Goal: Information Seeking & Learning: Learn about a topic

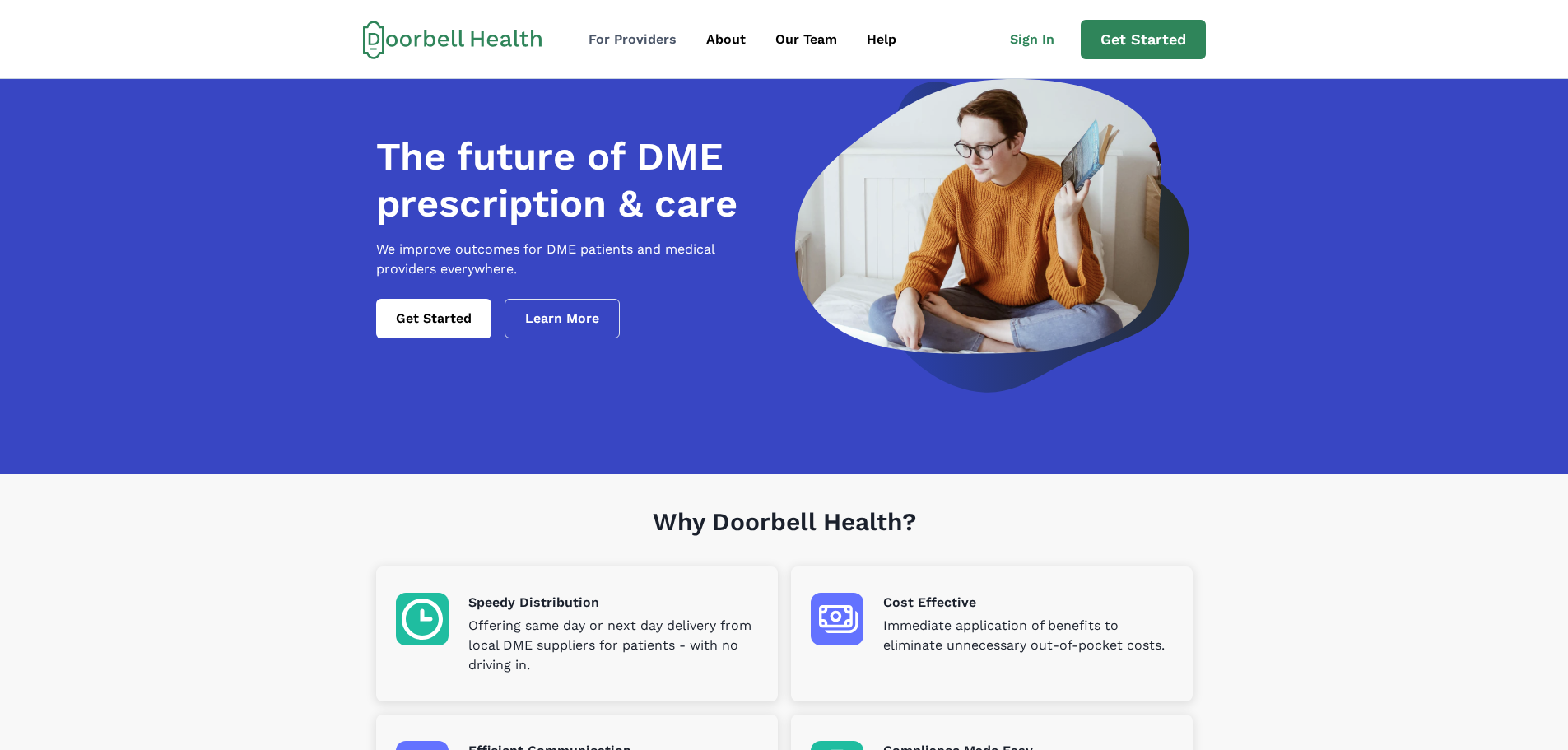
click at [652, 41] on div "For Providers" at bounding box center [633, 40] width 88 height 19
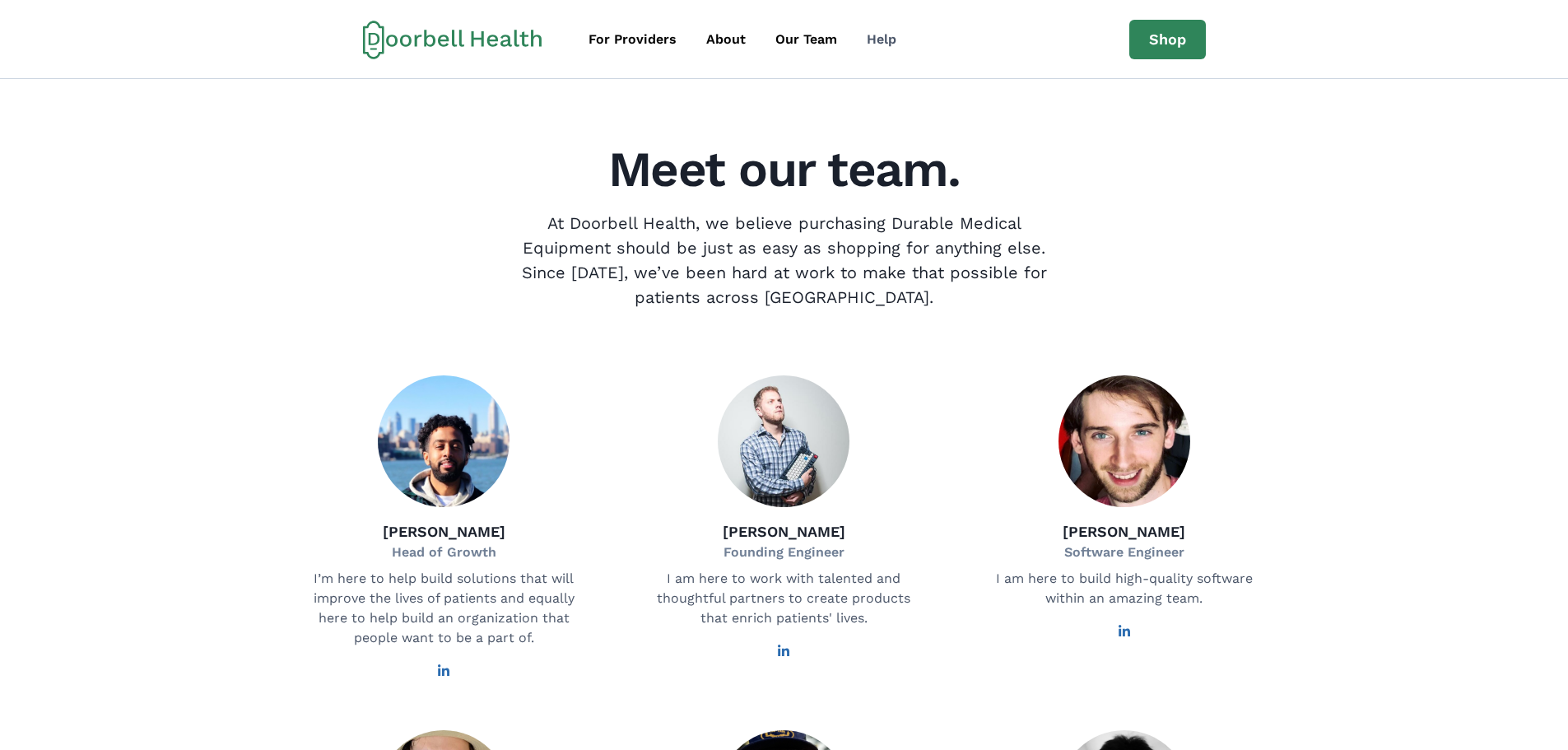
click at [885, 41] on div "Help" at bounding box center [881, 40] width 30 height 19
click at [877, 40] on div "Help" at bounding box center [881, 40] width 30 height 19
drag, startPoint x: 606, startPoint y: 39, endPoint x: 612, endPoint y: 47, distance: 10.0
click at [608, 41] on div "For Providers" at bounding box center [633, 40] width 88 height 19
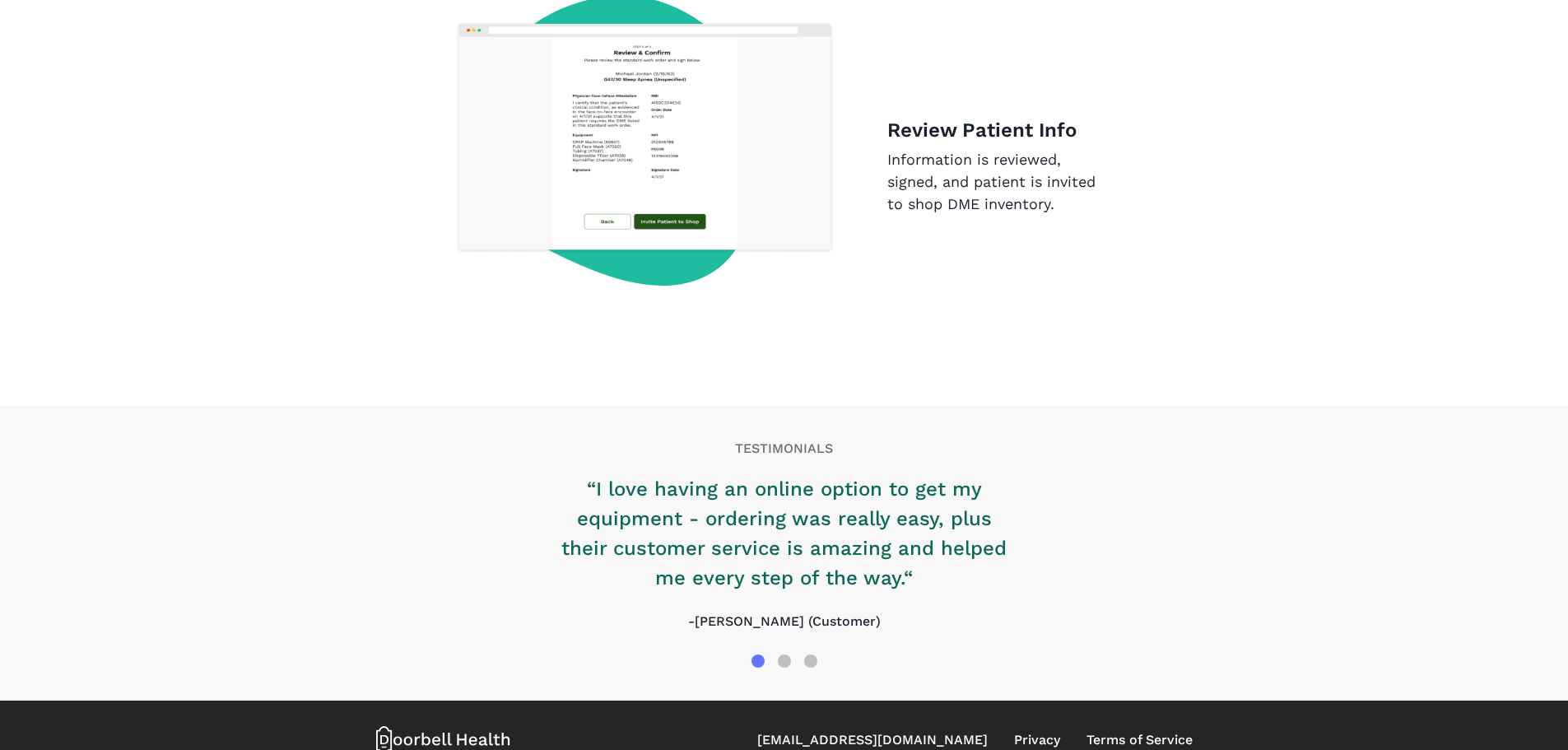
scroll to position [2514, 0]
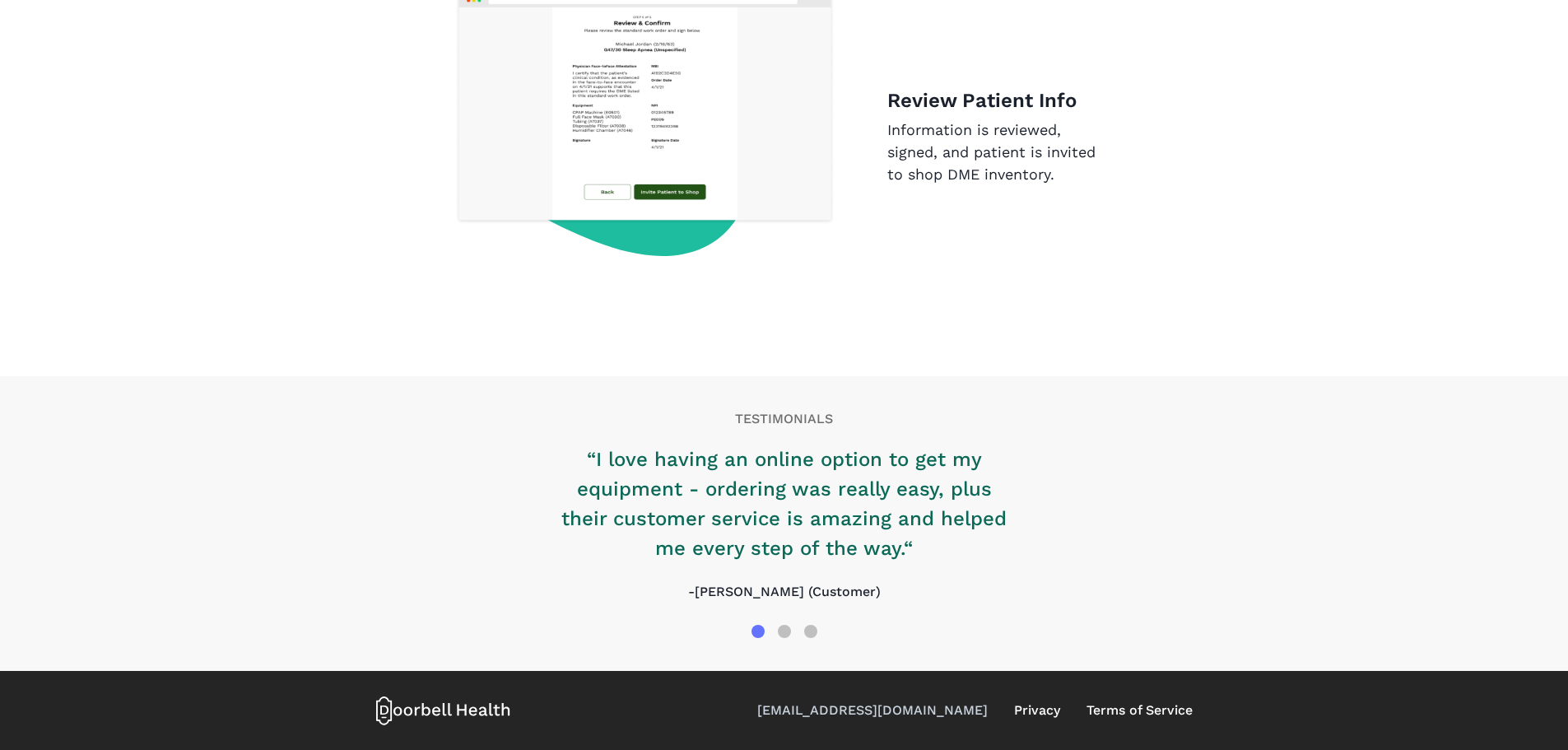
click at [982, 709] on link "[EMAIL_ADDRESS][DOMAIN_NAME]" at bounding box center [873, 710] width 231 height 19
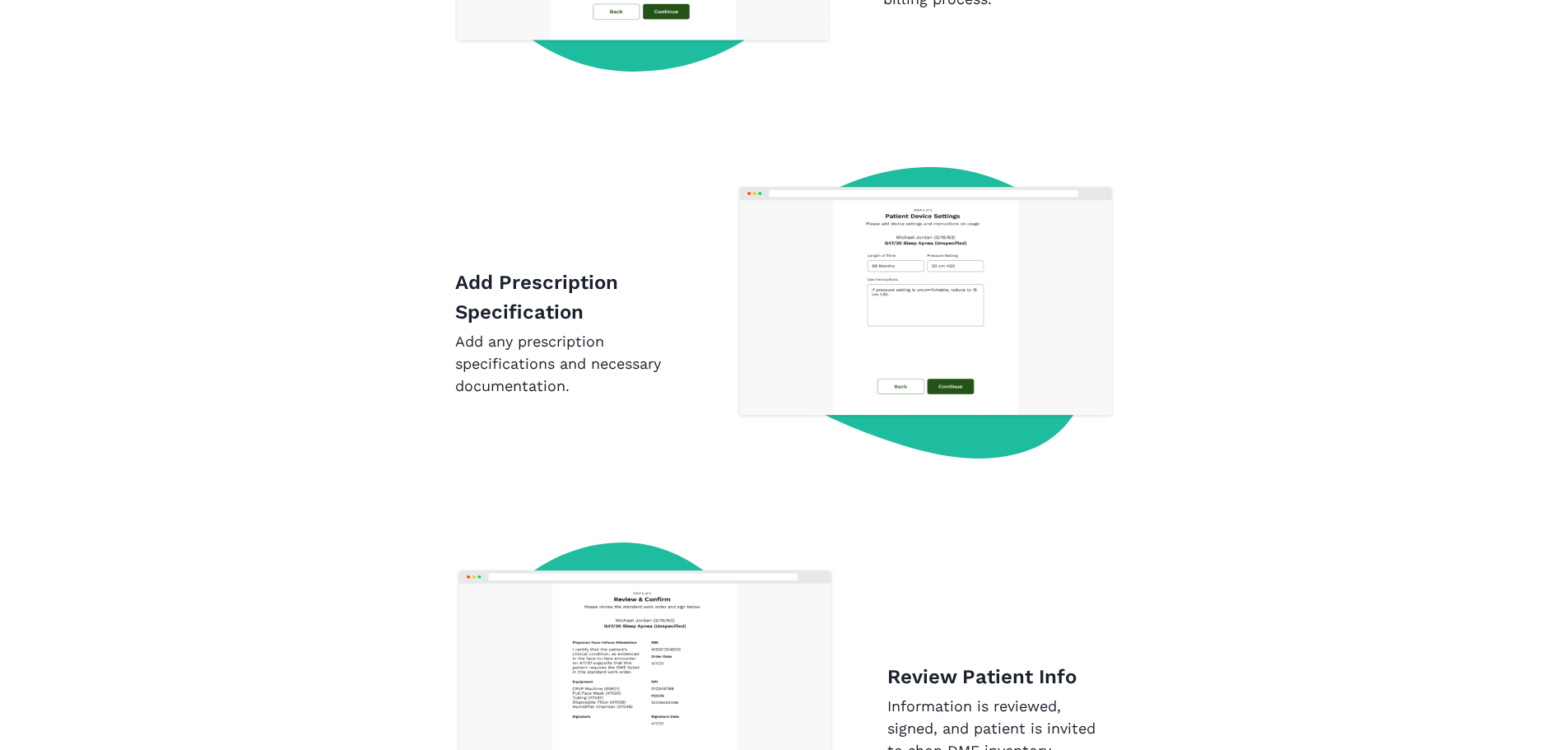
scroll to position [1116, 0]
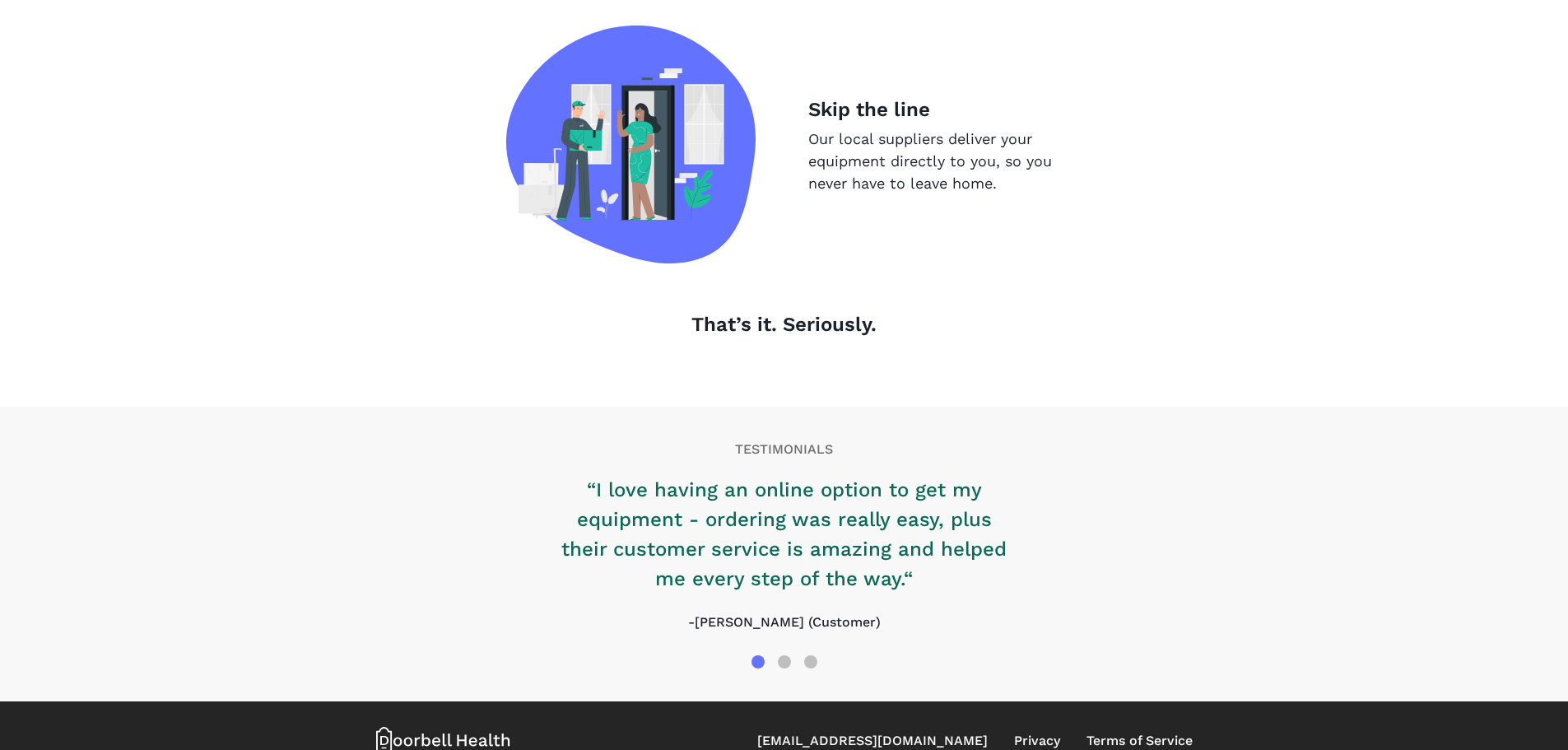
scroll to position [1673, 0]
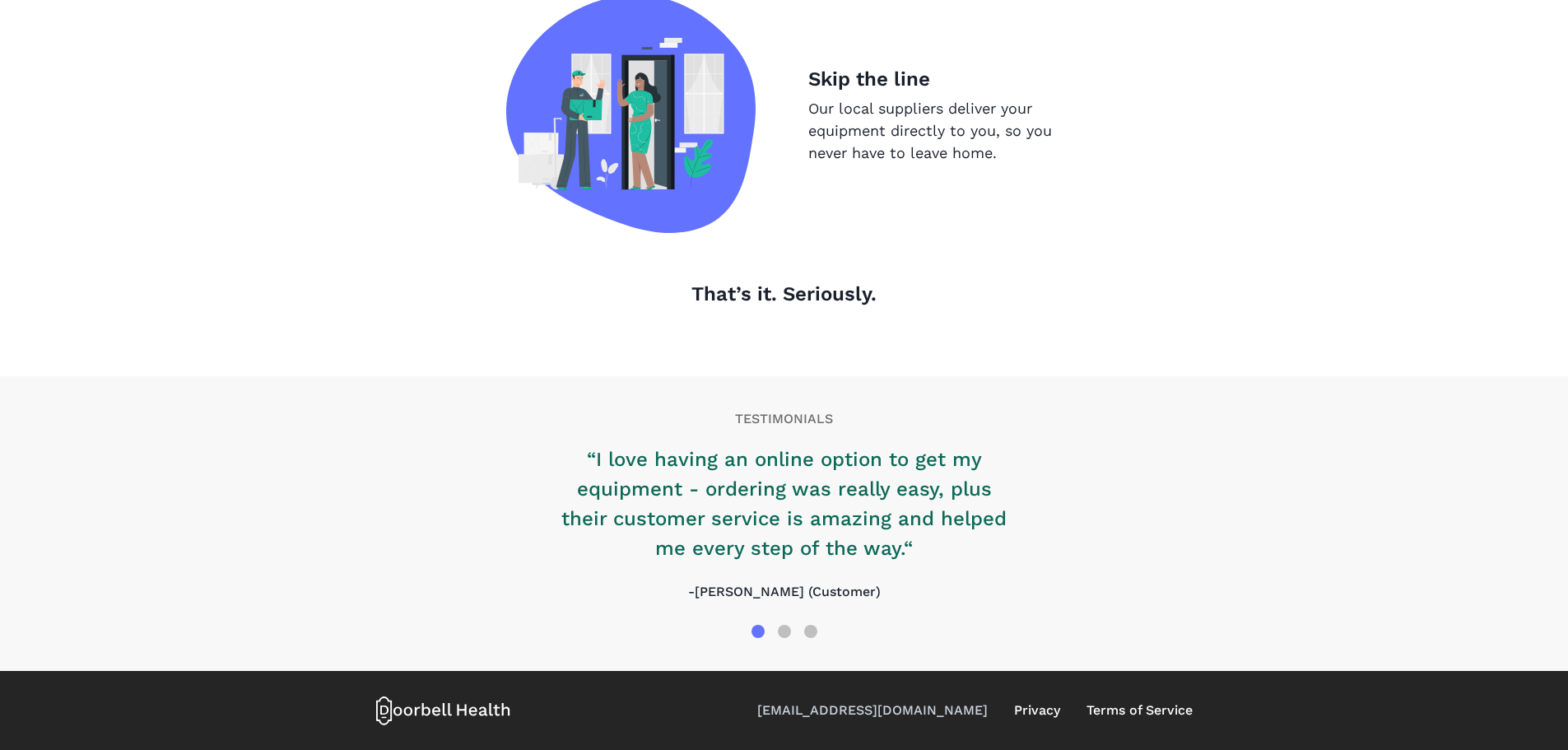
click at [894, 704] on link "[EMAIL_ADDRESS][DOMAIN_NAME]" at bounding box center [873, 710] width 231 height 19
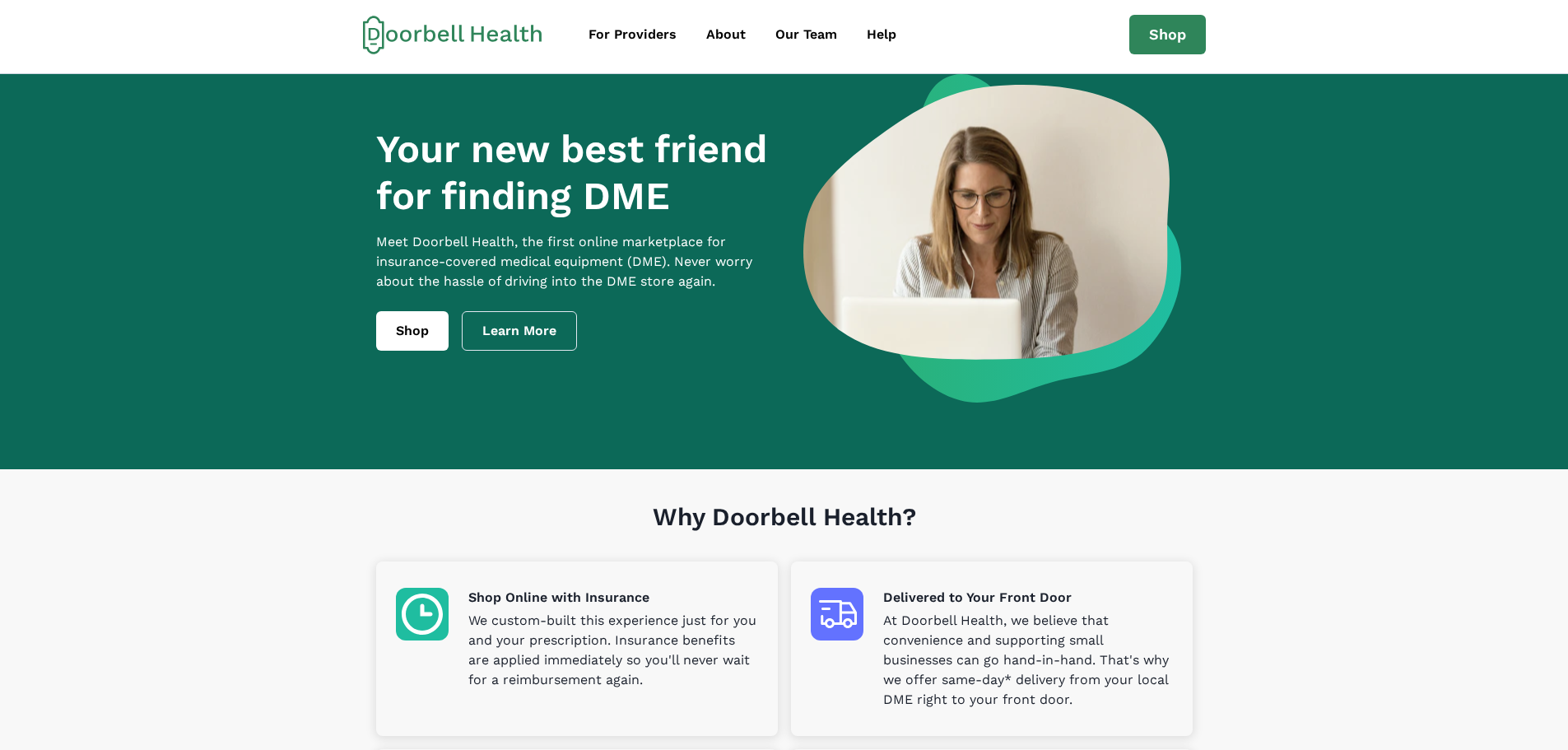
scroll to position [0, 0]
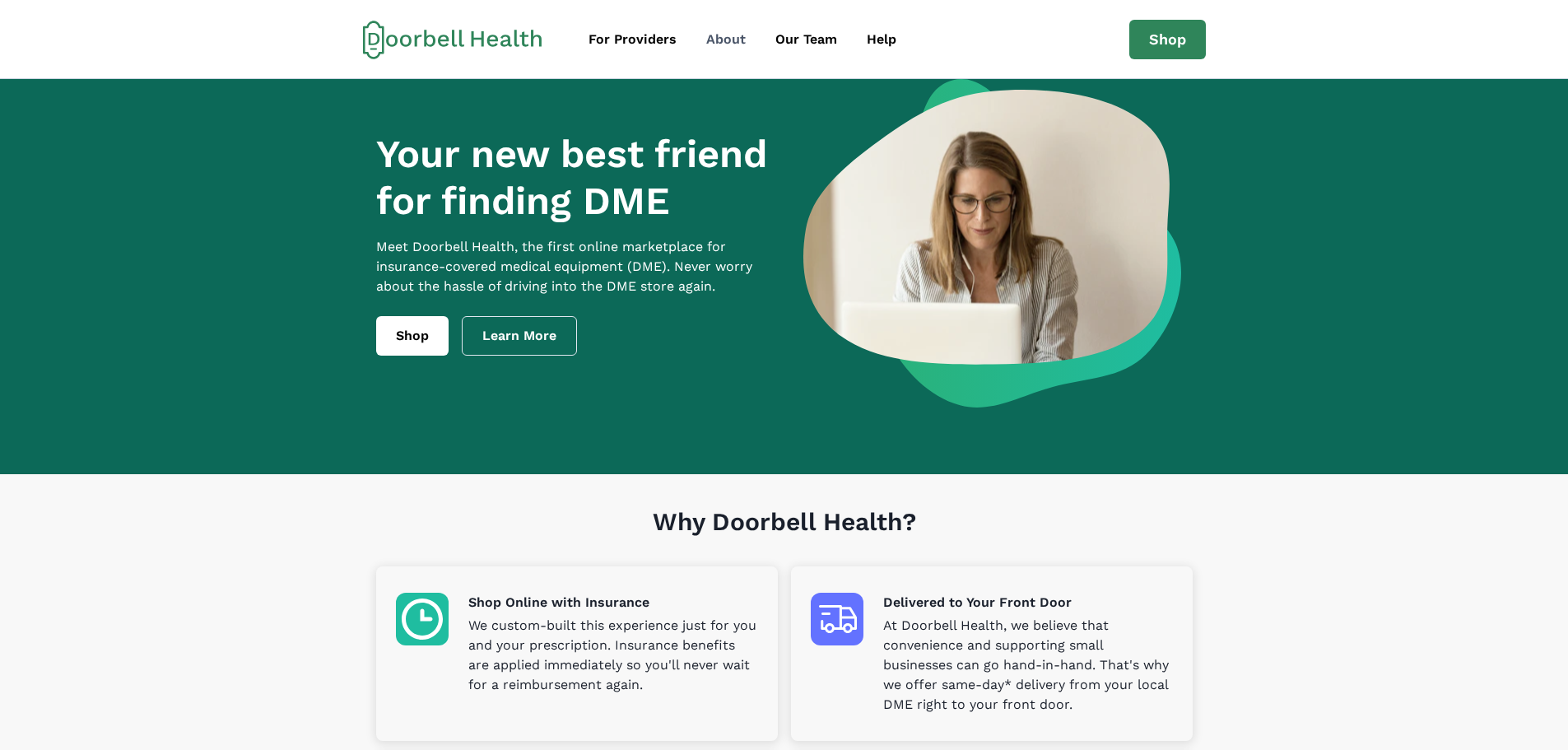
click at [717, 35] on div "About" at bounding box center [725, 40] width 40 height 19
click at [613, 36] on div "For Providers" at bounding box center [633, 40] width 88 height 19
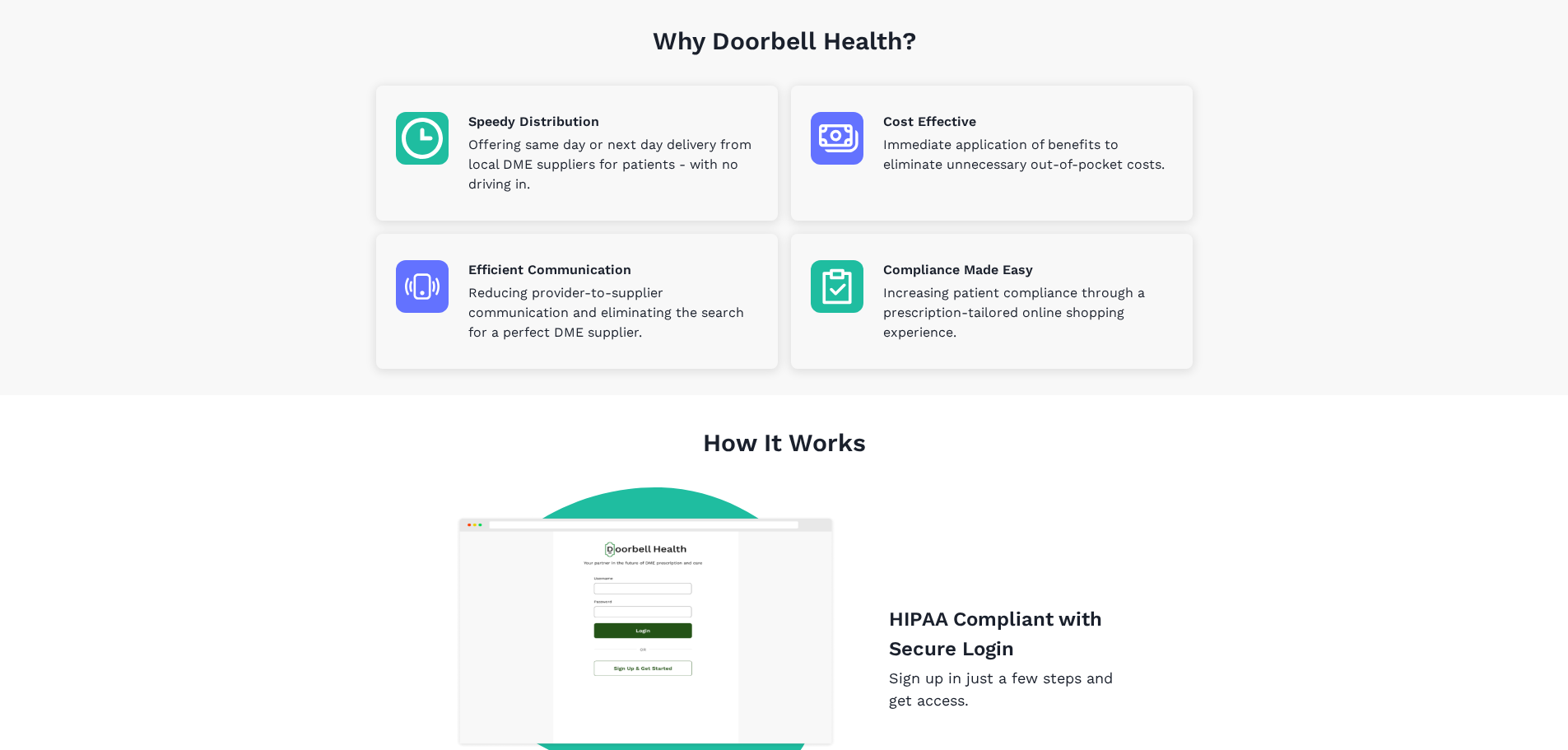
scroll to position [494, 0]
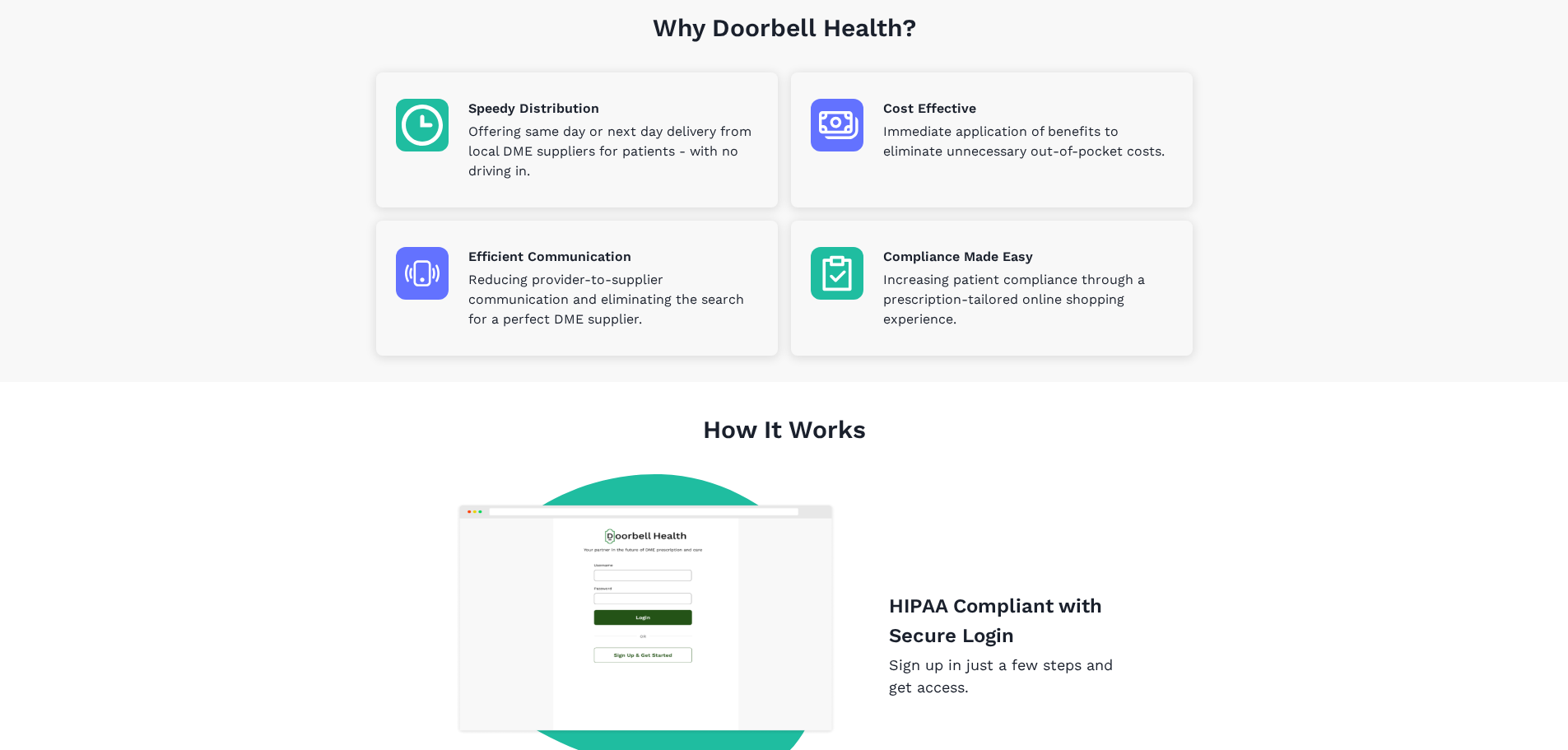
click at [455, 135] on div "Speedy Distribution Offering same day or next day delivery from local DME suppl…" at bounding box center [576, 139] width 362 height 82
click at [567, 153] on p "Offering same day or next day delivery from local DME suppliers for patients - …" at bounding box center [613, 151] width 290 height 59
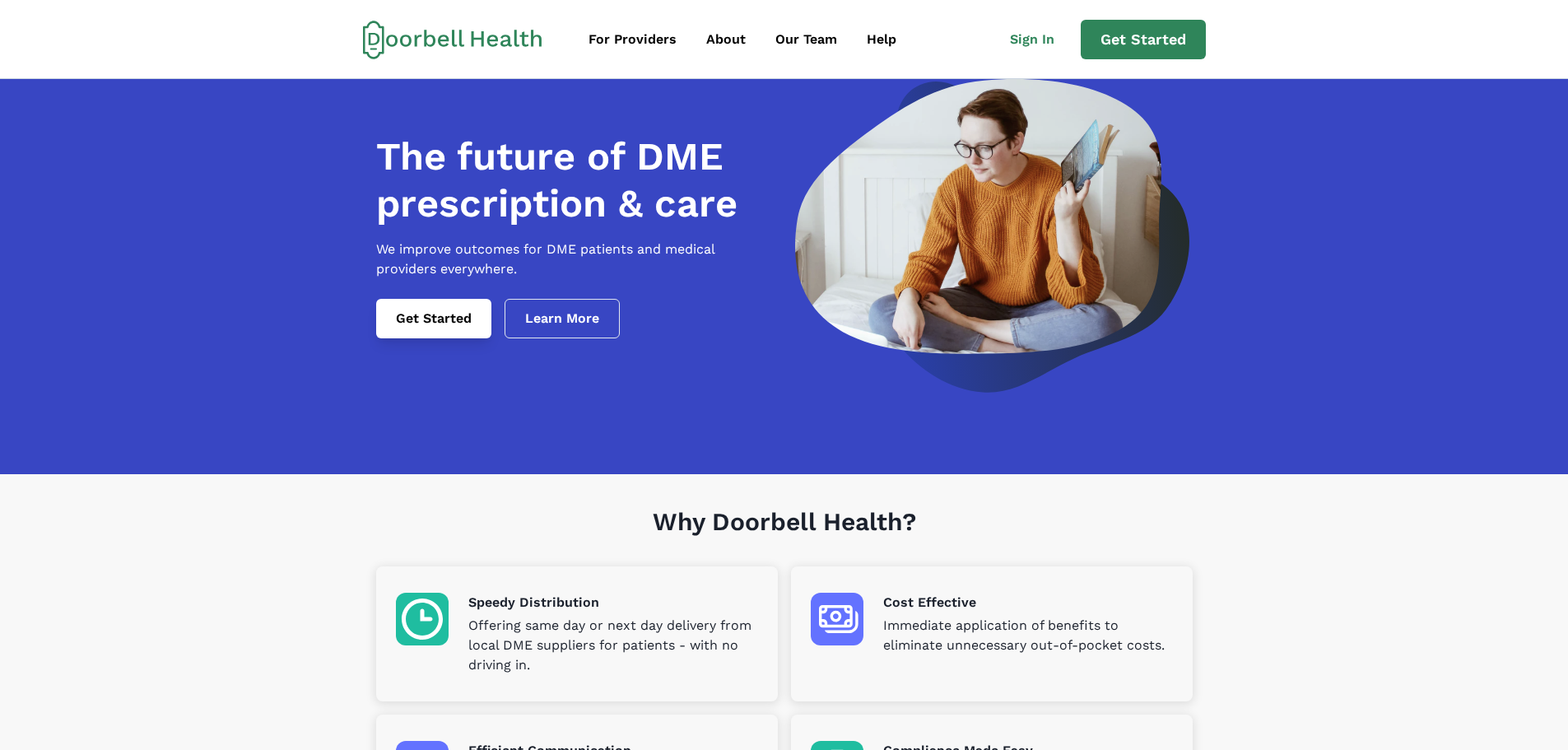
click at [474, 330] on link "Get Started" at bounding box center [434, 318] width 115 height 40
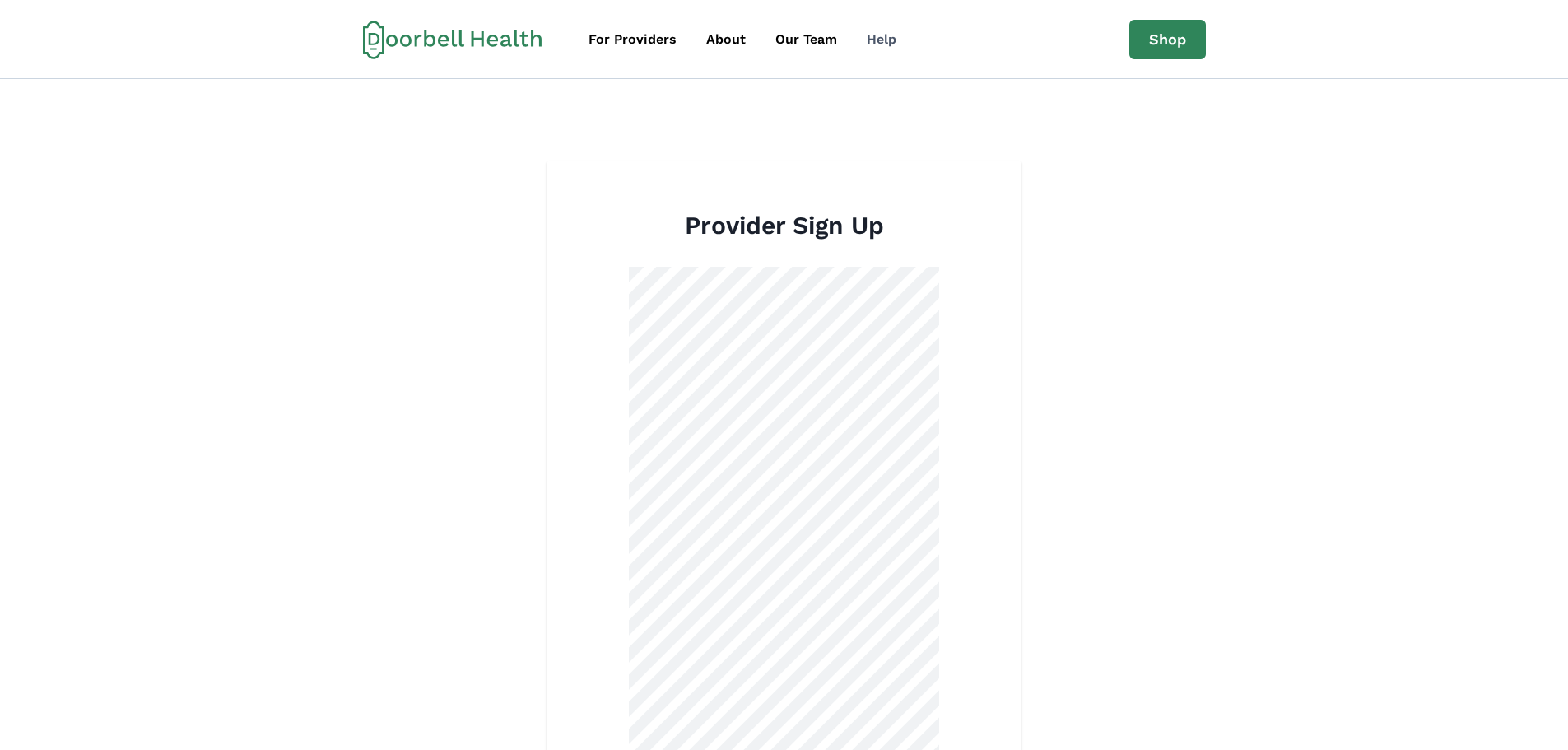
click at [883, 38] on div "Help" at bounding box center [881, 40] width 30 height 19
click at [869, 39] on div "Help" at bounding box center [881, 40] width 30 height 19
click at [619, 45] on div "For Providers" at bounding box center [633, 40] width 88 height 19
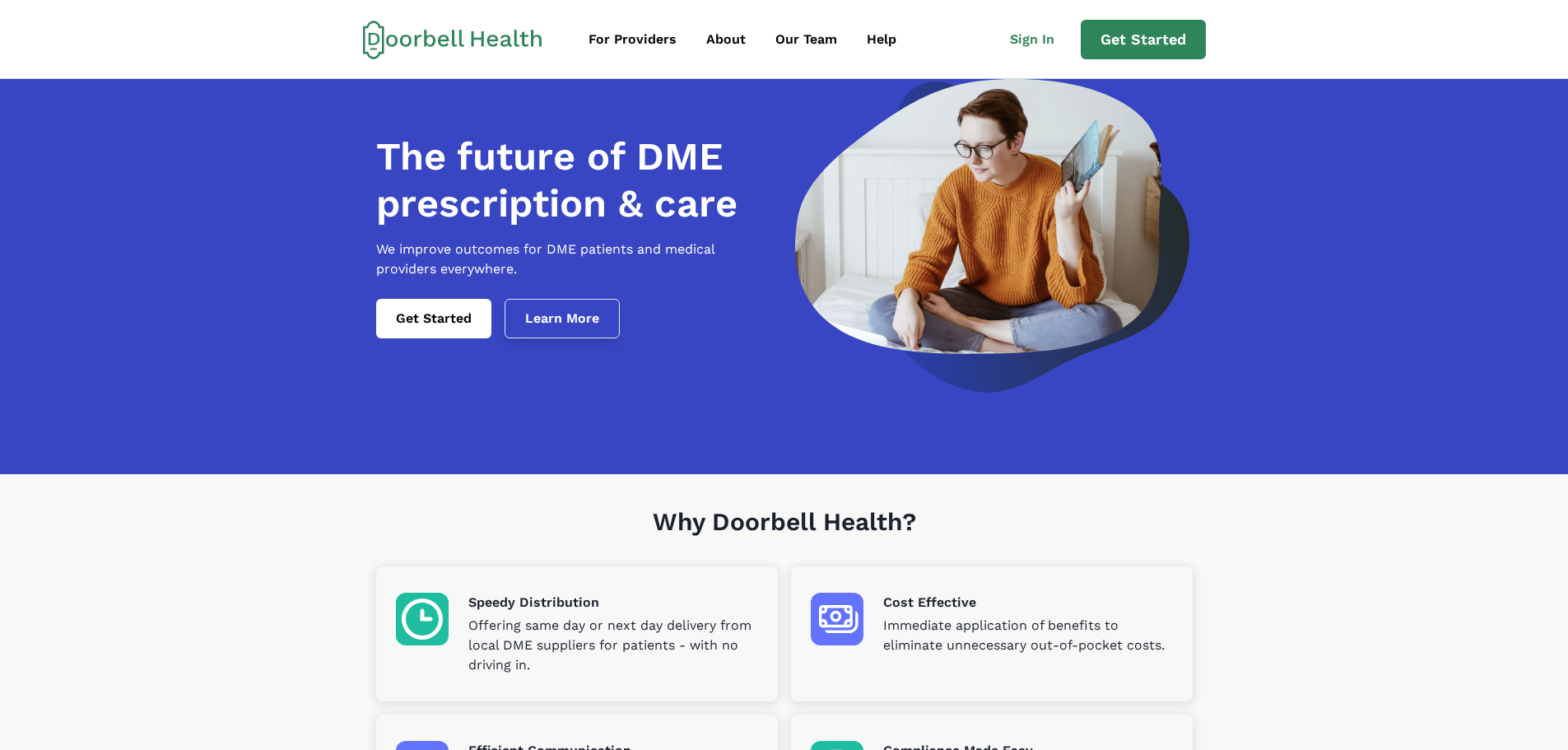
click at [617, 333] on link "Learn More" at bounding box center [562, 318] width 115 height 40
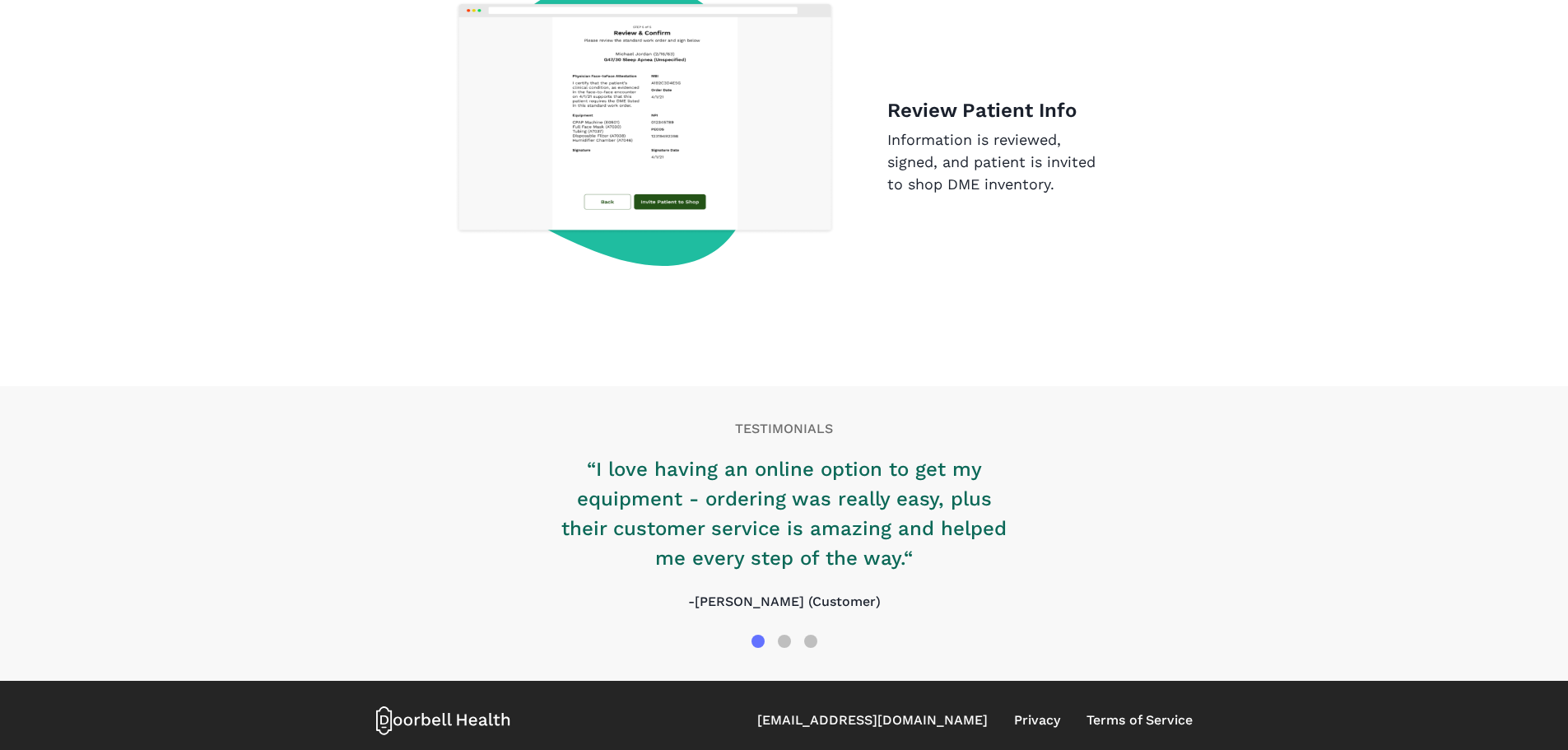
scroll to position [2514, 0]
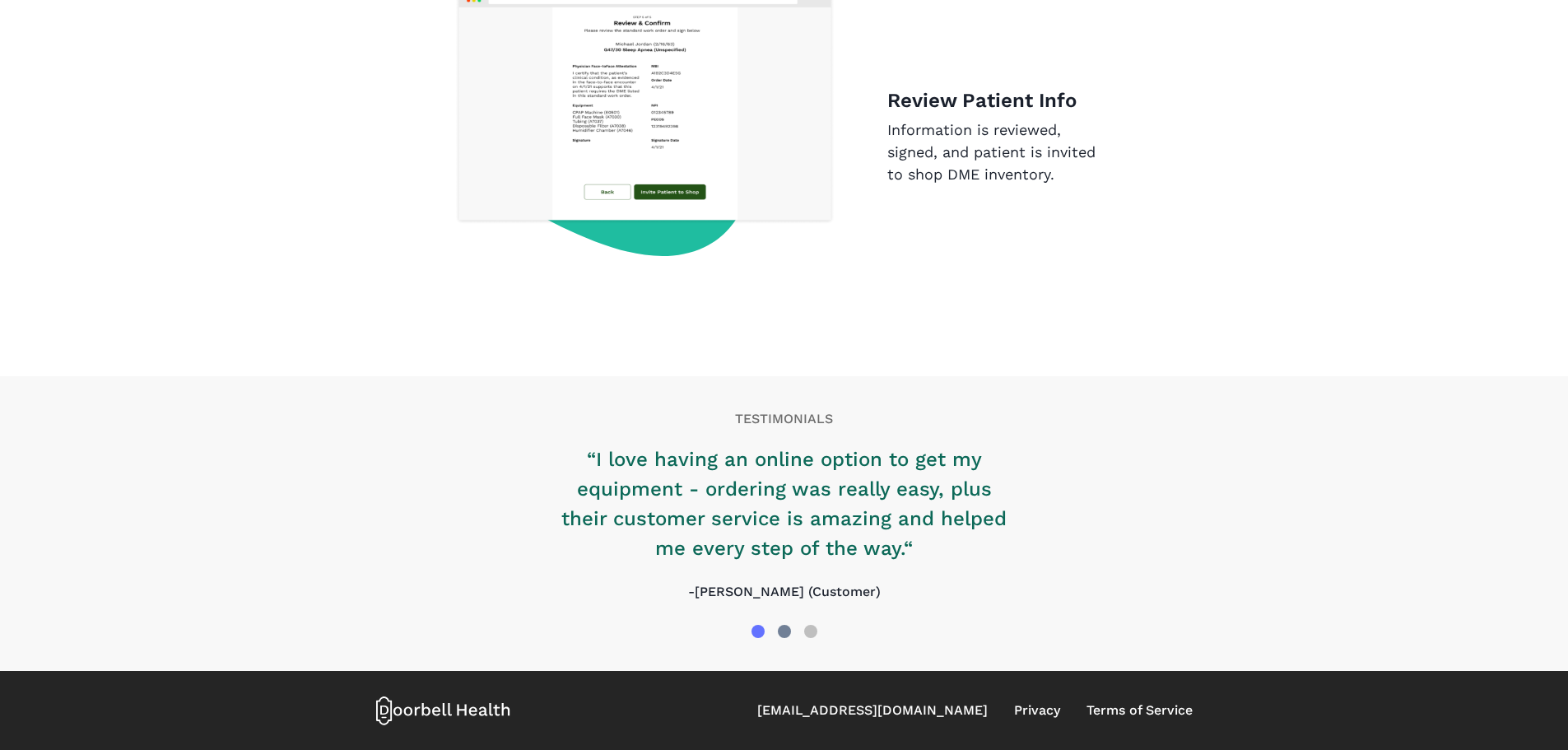
click at [785, 626] on div at bounding box center [784, 631] width 13 height 13
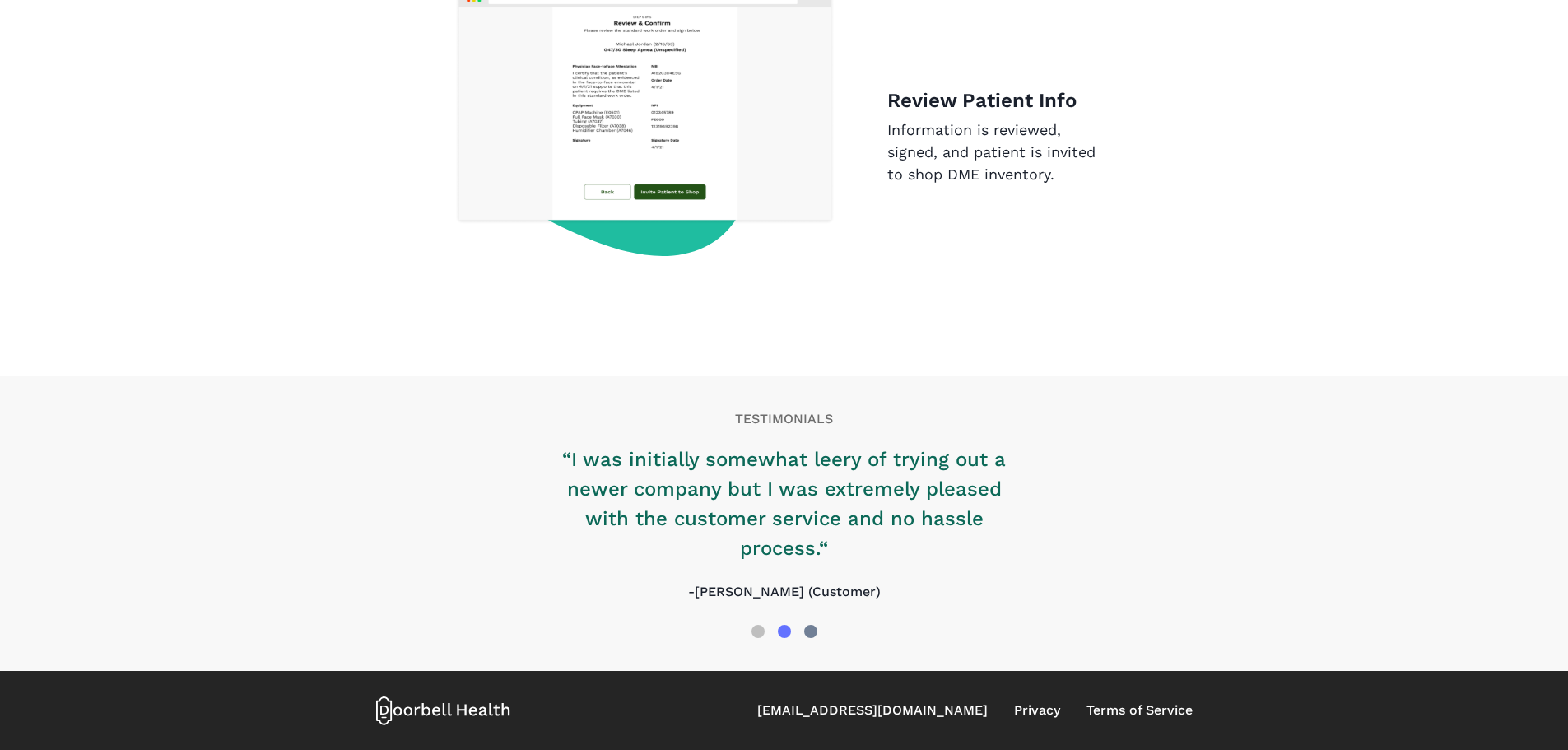
click at [818, 628] on div at bounding box center [811, 631] width 26 height 26
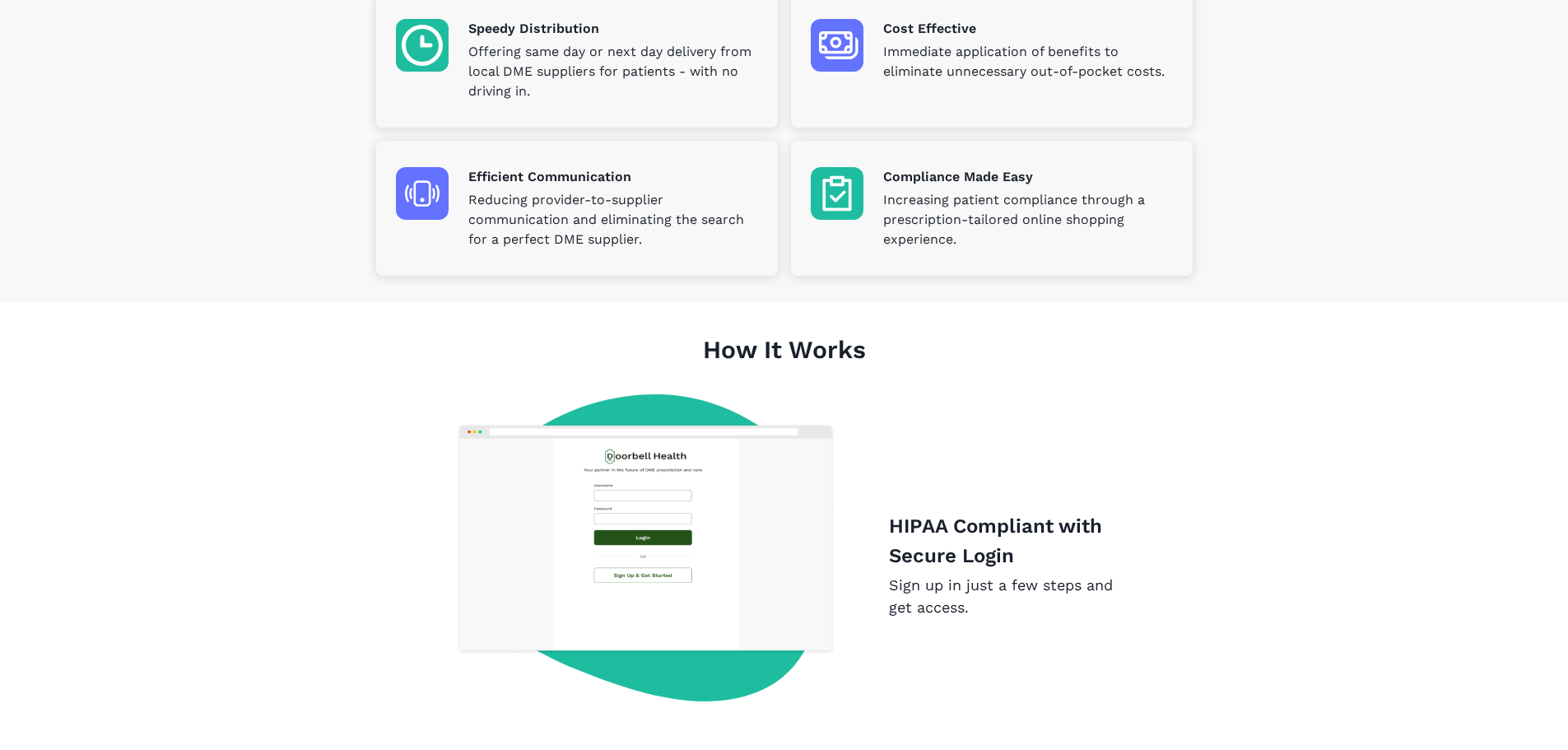
scroll to position [576, 0]
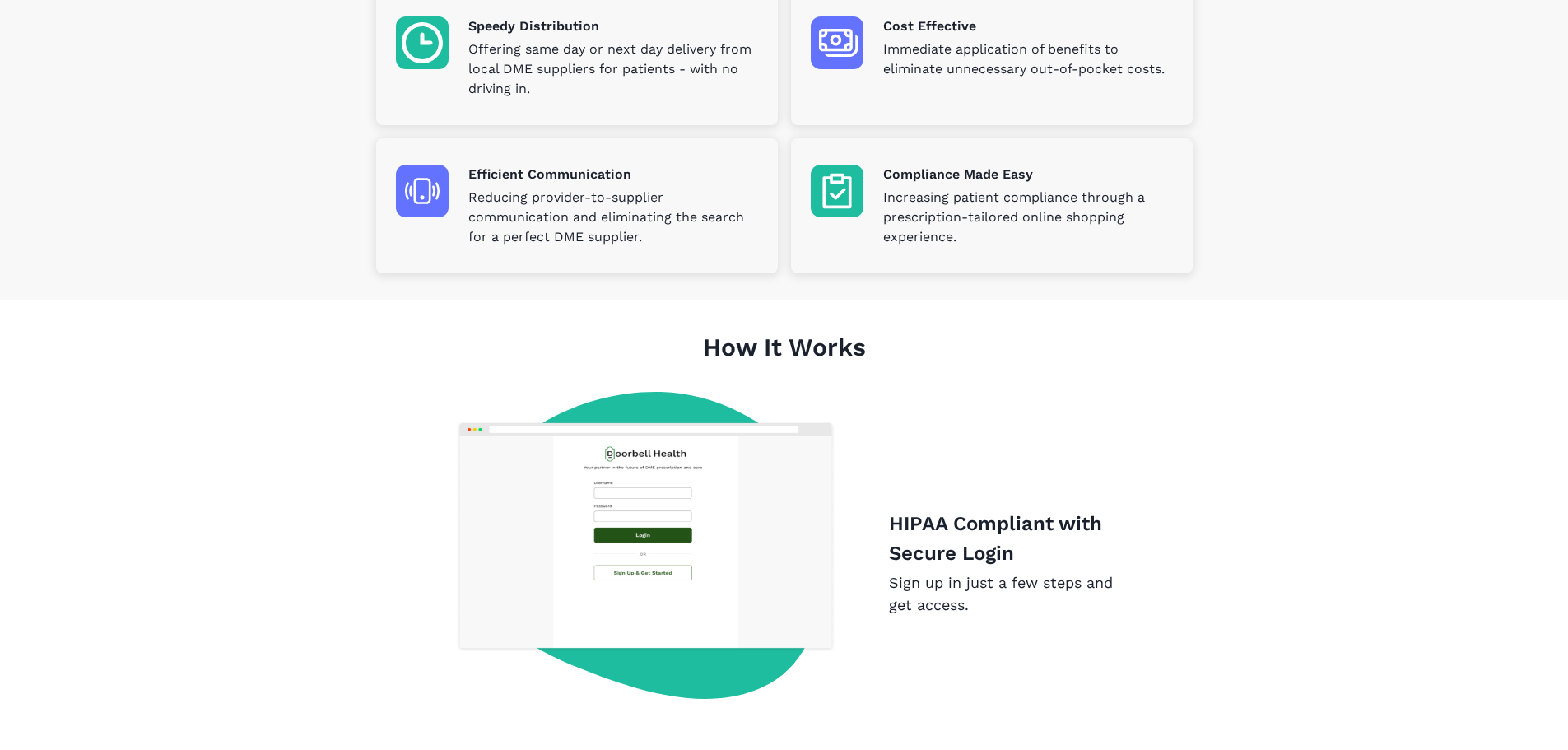
click at [650, 479] on img at bounding box center [645, 562] width 381 height 341
click at [961, 527] on p "HIPAA Compliant with Secure Login" at bounding box center [1001, 538] width 225 height 59
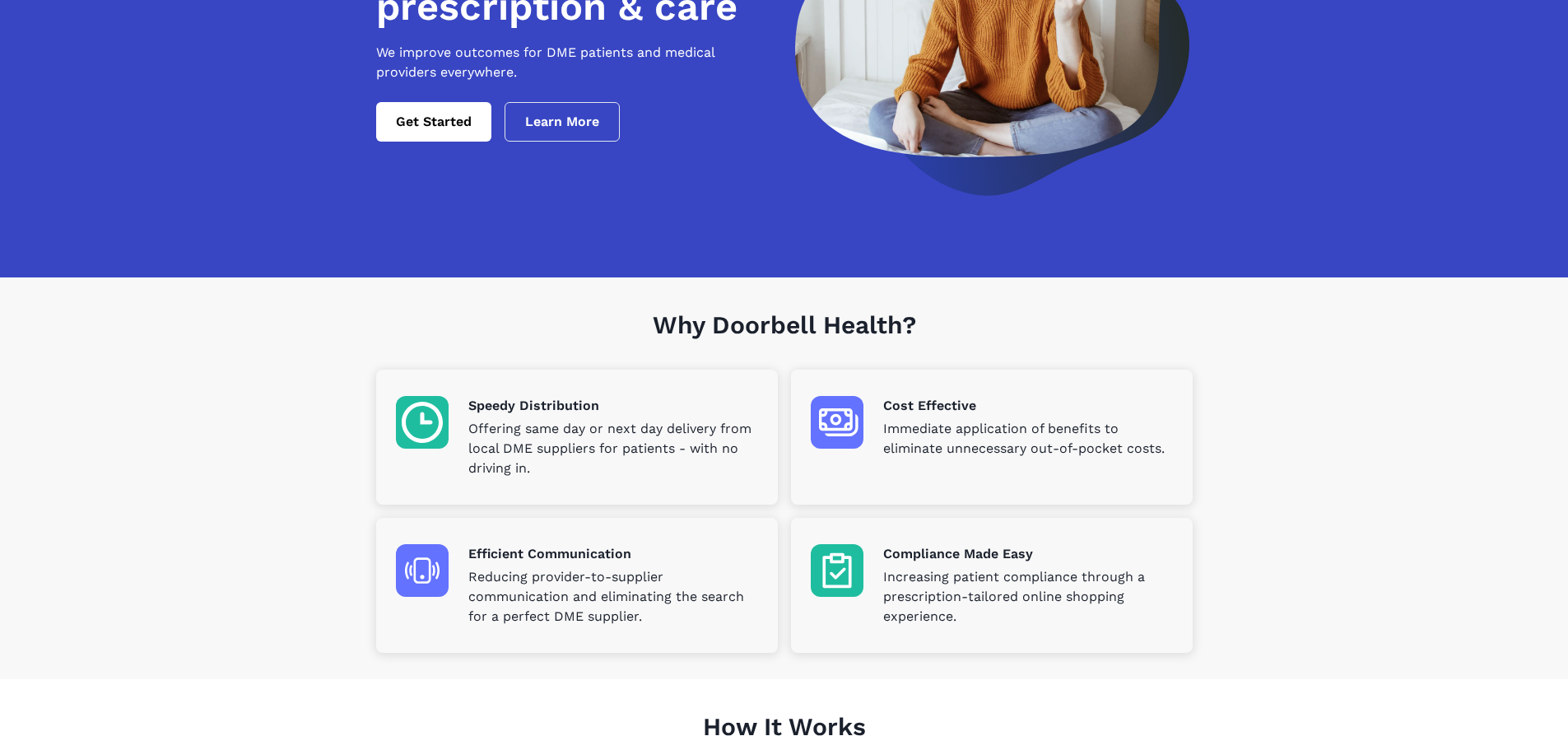
scroll to position [0, 0]
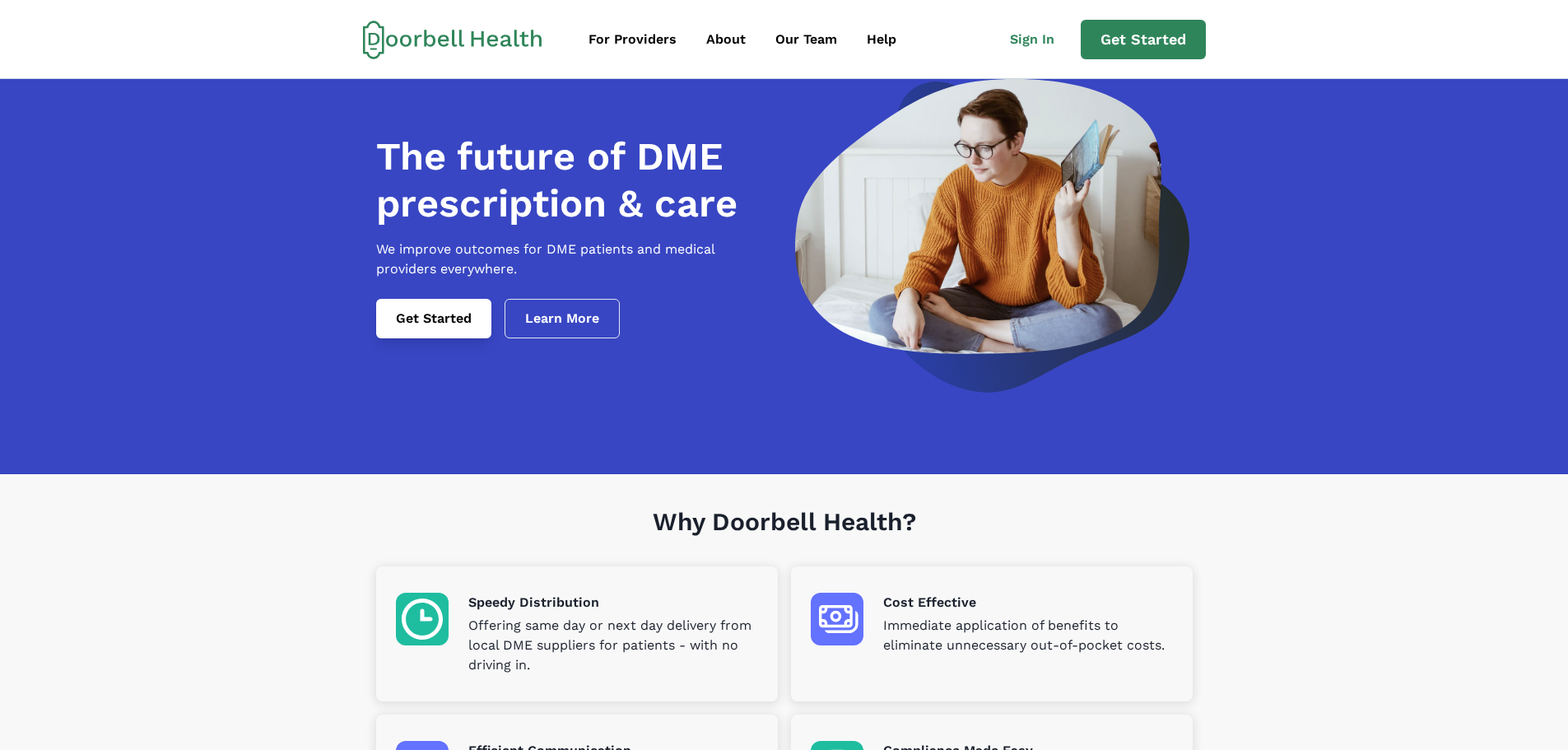
click at [464, 336] on link "Get Started" at bounding box center [434, 318] width 115 height 40
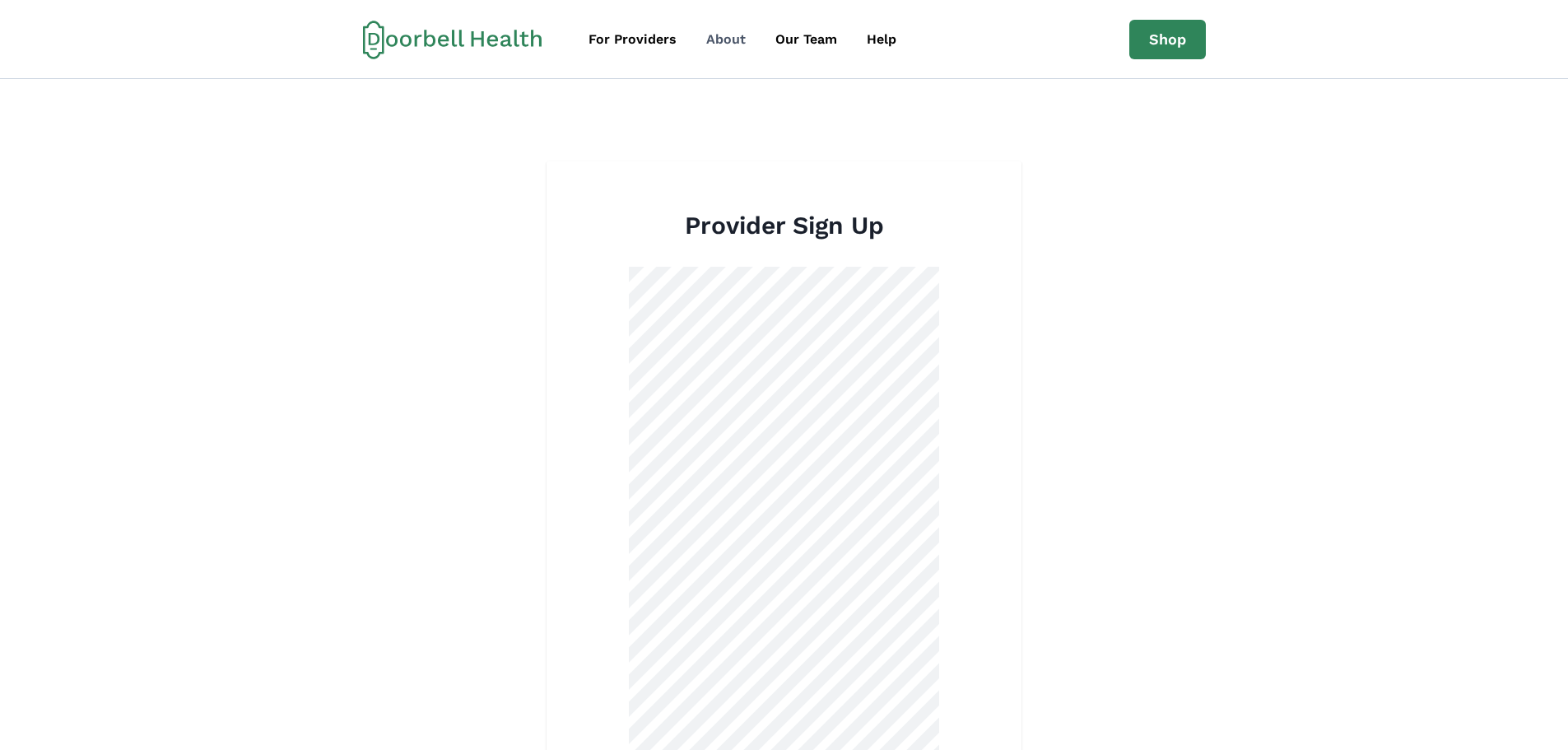
click at [734, 41] on div "About" at bounding box center [725, 40] width 40 height 19
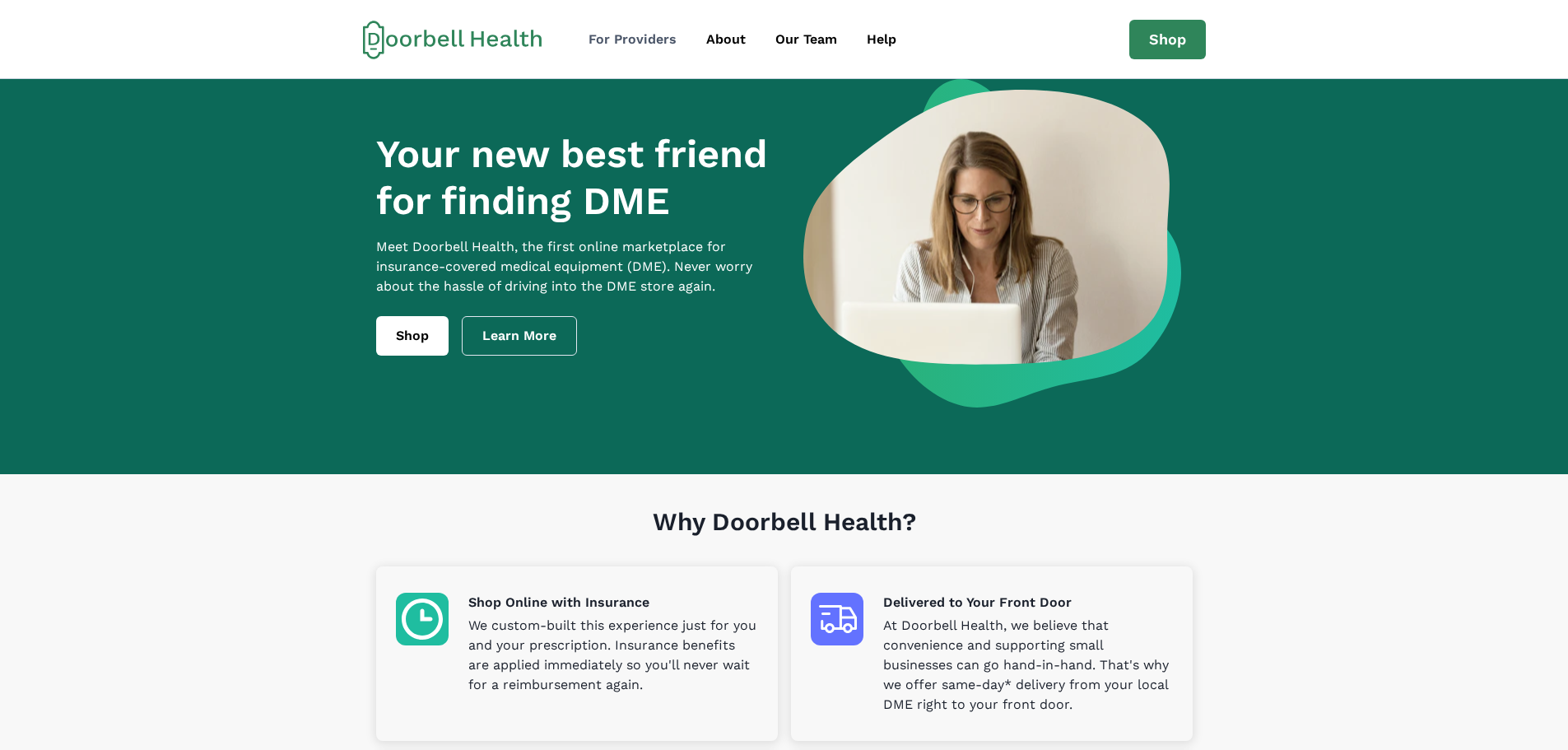
click at [612, 41] on div "For Providers" at bounding box center [633, 40] width 88 height 19
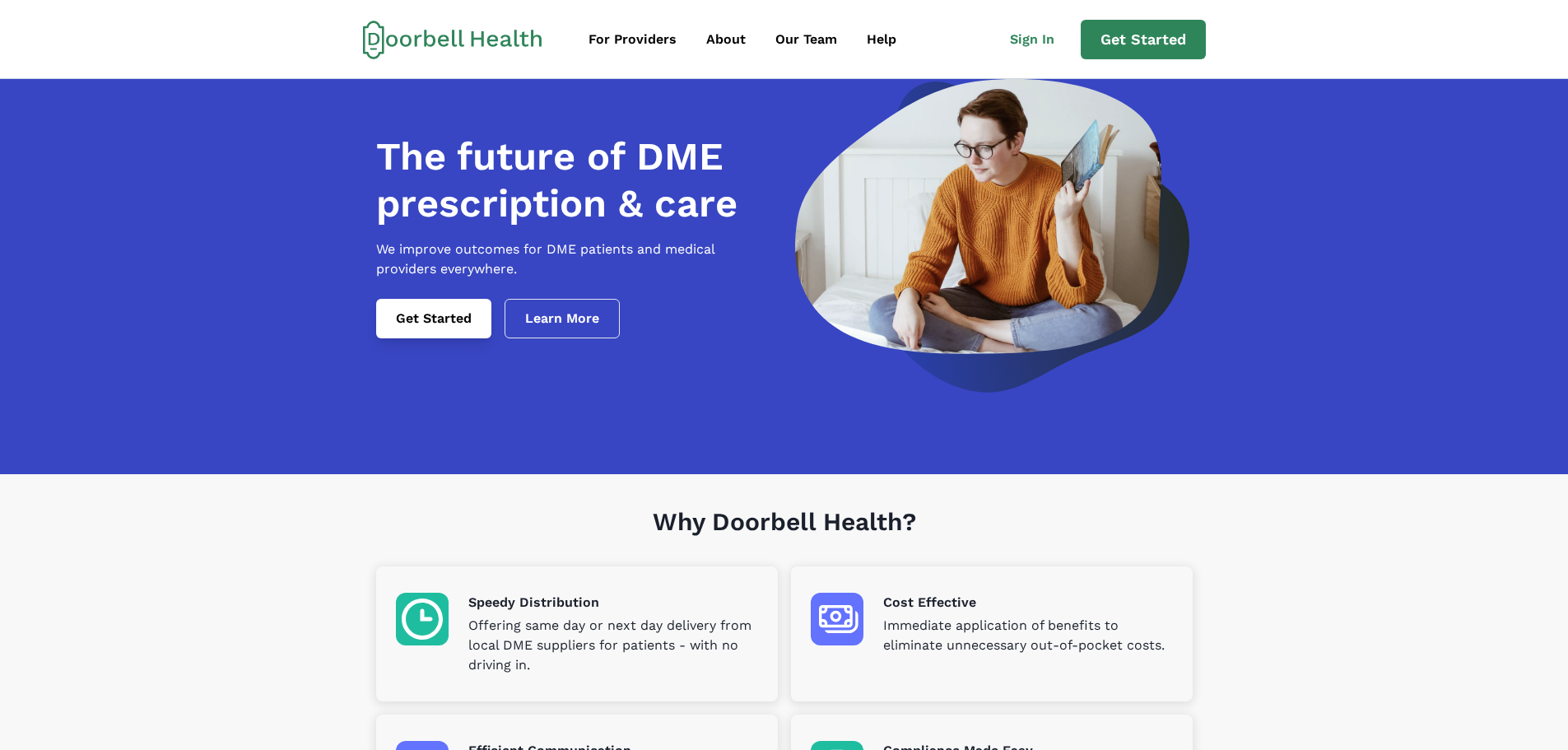
click at [430, 337] on link "Get Started" at bounding box center [434, 318] width 115 height 40
